Goal: Transaction & Acquisition: Purchase product/service

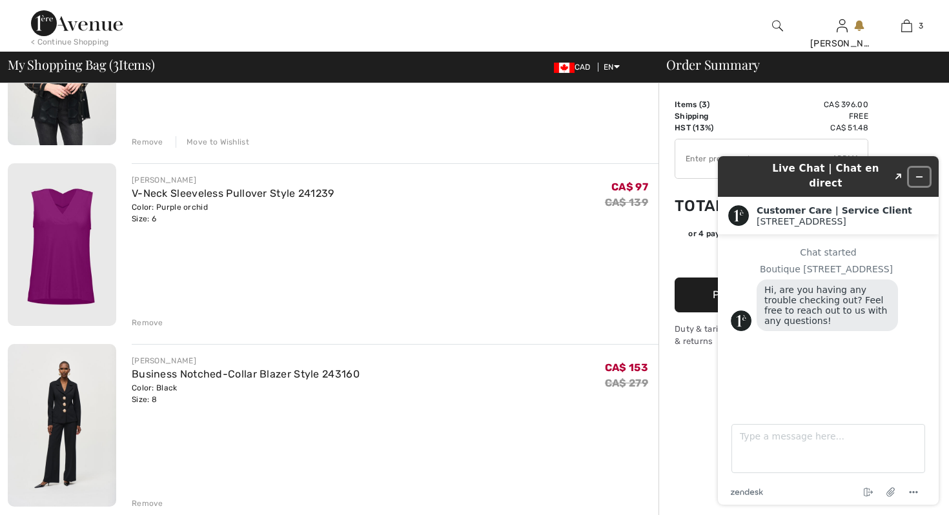
click at [921, 172] on icon "Minimize widget" at bounding box center [919, 176] width 9 height 9
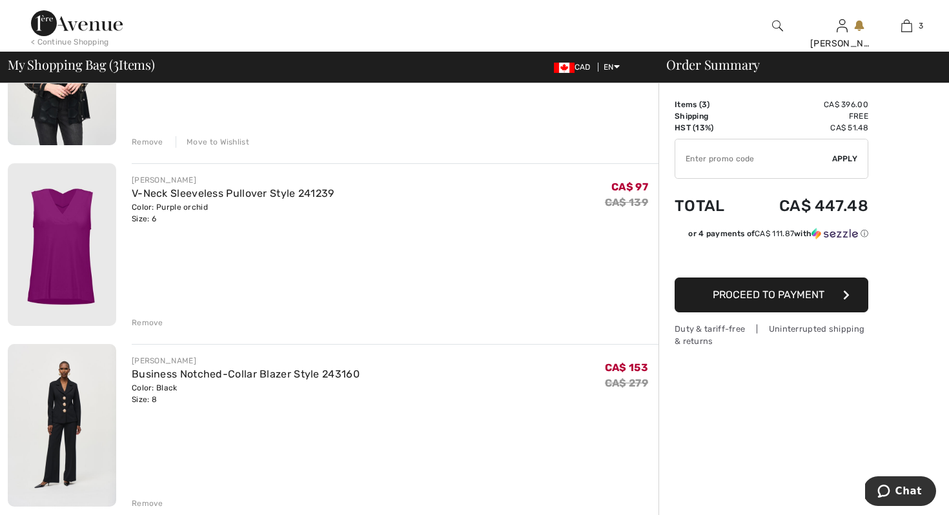
click at [571, 264] on div "JOSEPH RIBKOFF V-Neck Sleeveless Pullover Style 241239 Color: Purple orchid Siz…" at bounding box center [395, 245] width 527 height 165
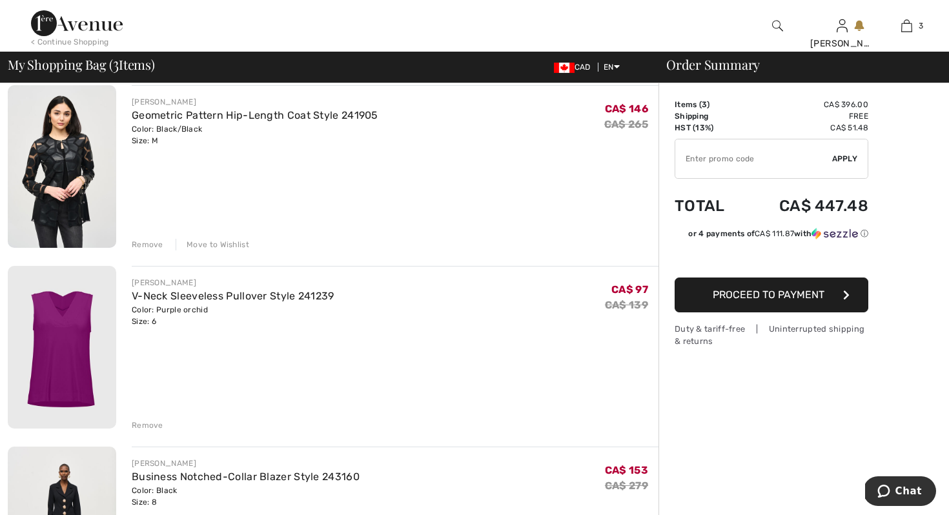
scroll to position [103, 0]
click at [448, 221] on div "JOSEPH RIBKOFF Geometric Pattern Hip-Length Coat Style 241905 Color: Black/Blac…" at bounding box center [395, 168] width 527 height 165
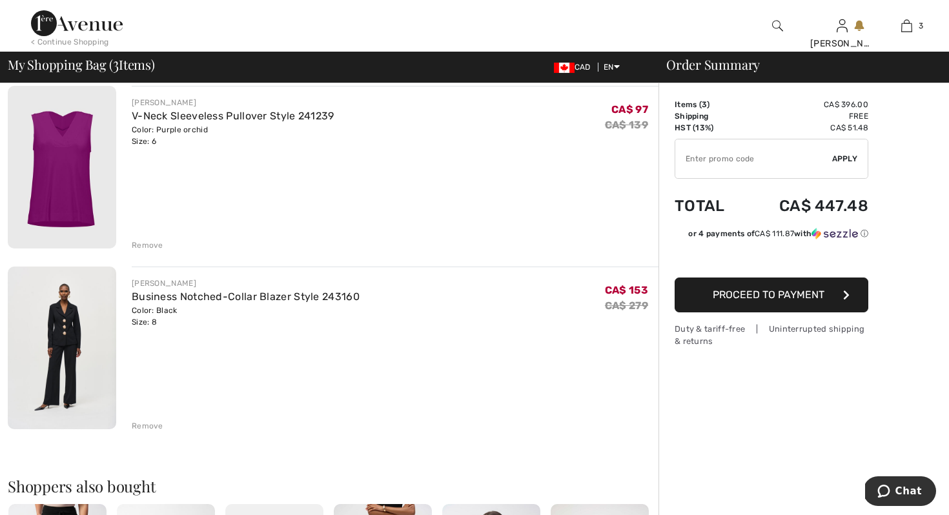
scroll to position [310, 0]
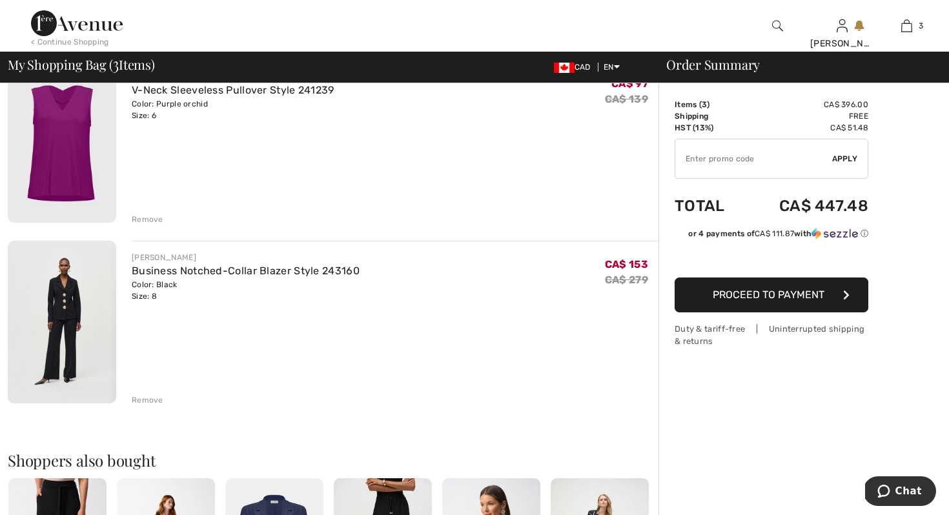
click at [148, 398] on div "Remove" at bounding box center [148, 400] width 32 height 12
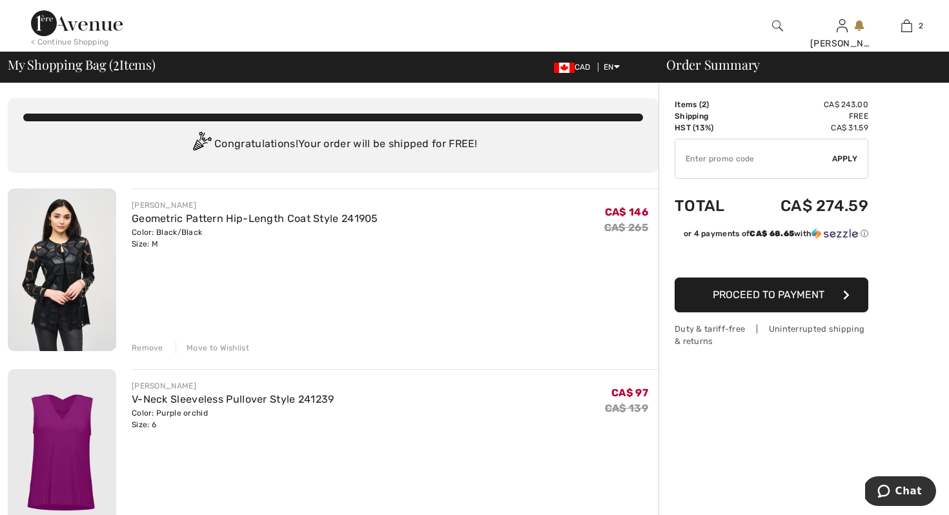
scroll to position [0, 0]
click at [737, 299] on span "Proceed to Payment" at bounding box center [769, 295] width 112 height 12
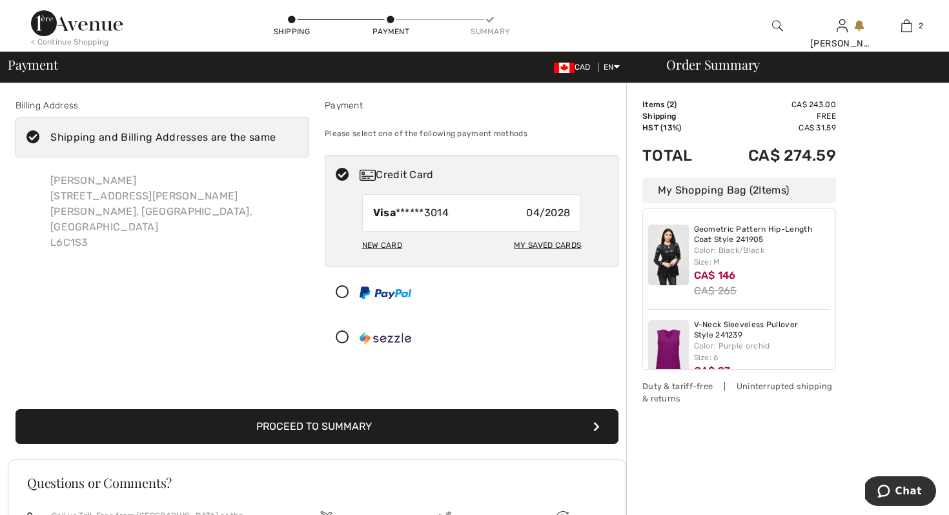
click at [34, 133] on icon at bounding box center [33, 138] width 34 height 14
click at [276, 133] on input "Shipping and Billing Addresses are the same" at bounding box center [280, 137] width 8 height 39
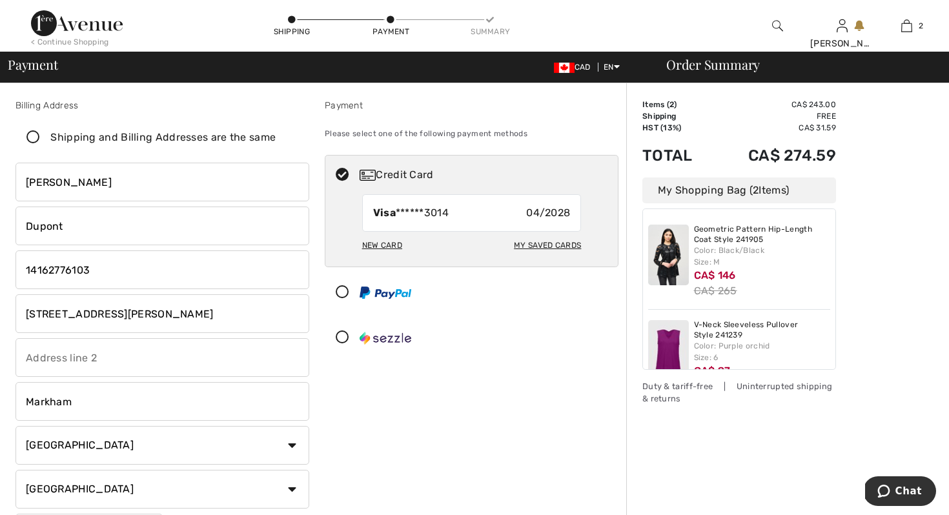
checkbox input "false"
click at [333, 427] on div "Payment Please select one of the following payment methods Credit Card Visa ***…" at bounding box center [471, 328] width 309 height 459
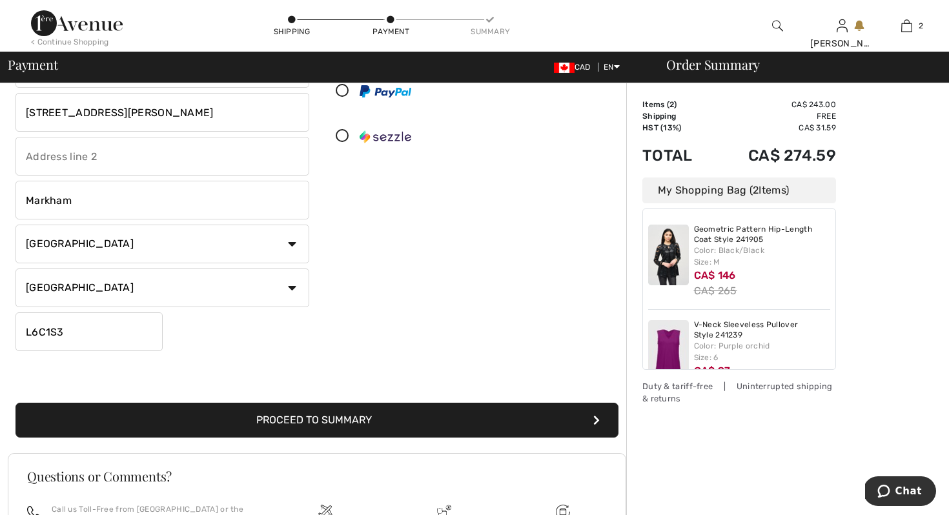
scroll to position [207, 0]
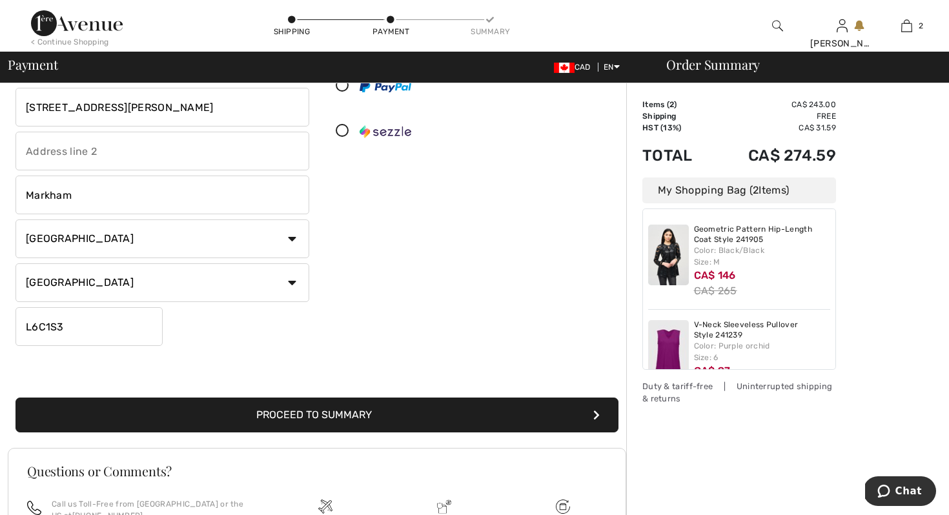
click at [352, 409] on button "Proceed to Summary" at bounding box center [316, 415] width 603 height 35
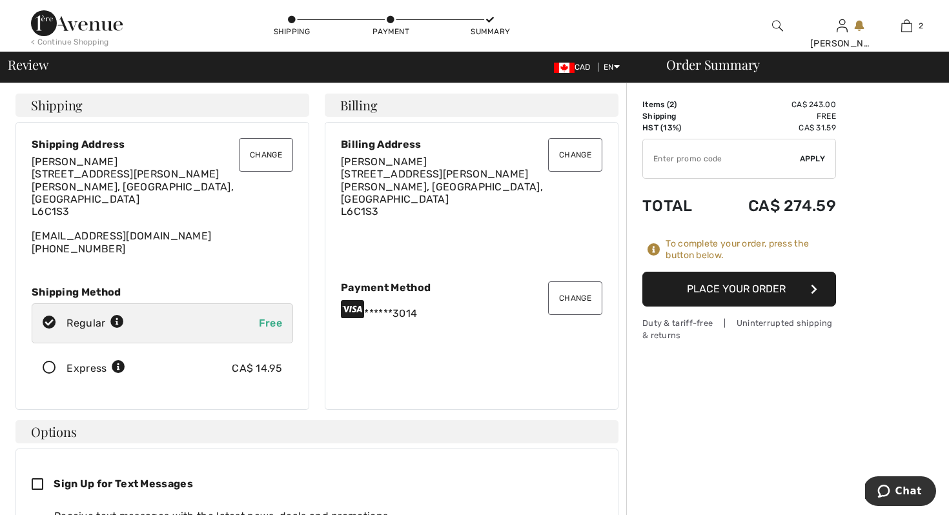
click at [265, 158] on button "Change" at bounding box center [266, 155] width 54 height 34
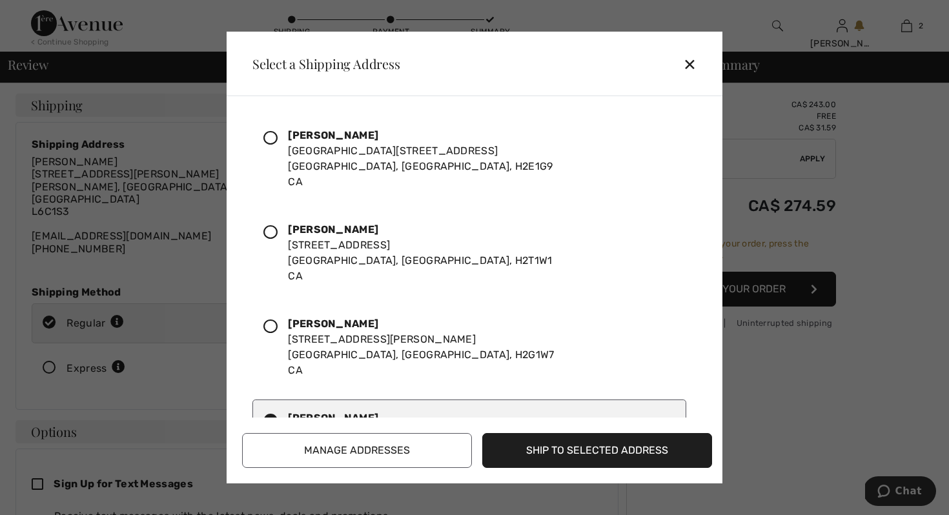
click at [269, 133] on icon at bounding box center [270, 138] width 14 height 14
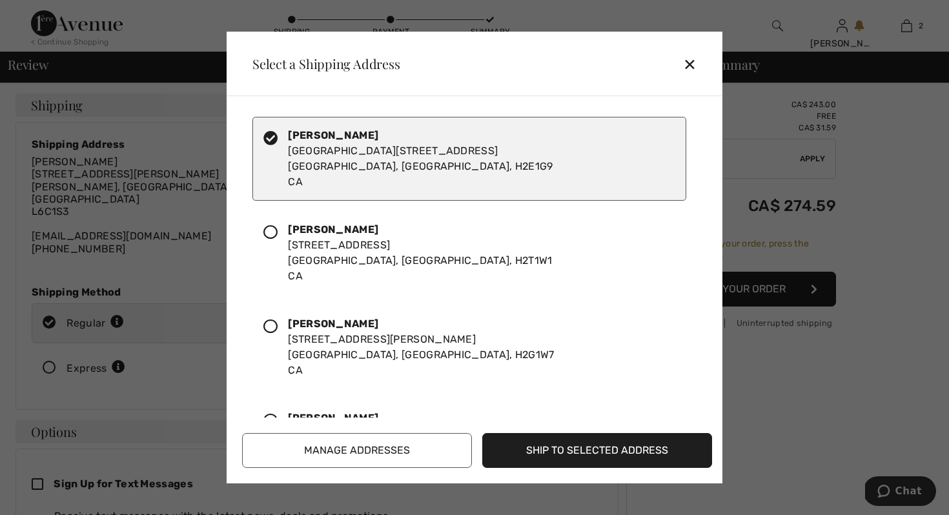
click at [537, 451] on button "Ship to Selected Address" at bounding box center [597, 450] width 230 height 35
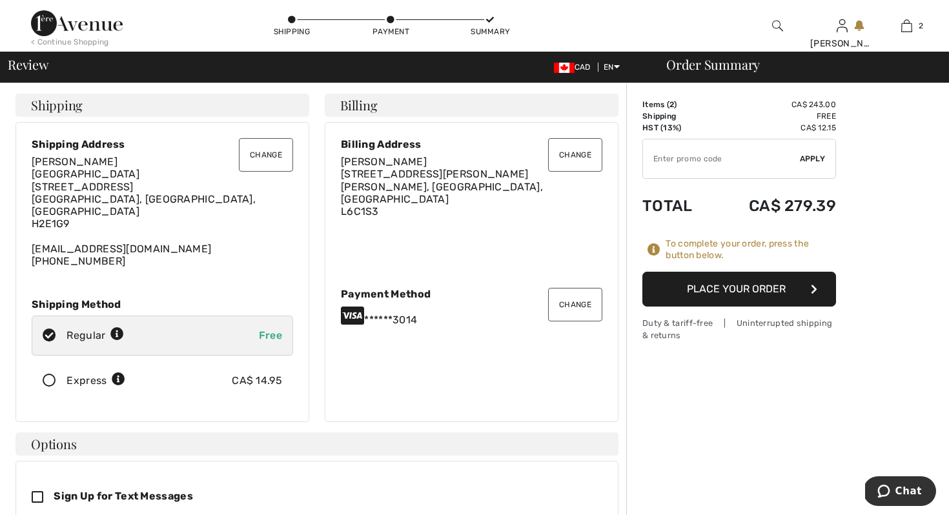
click at [538, 376] on div "Change Billing Address Donna Dupont 72 Eyer Drive Markham, ON, CA L6C1S3 Change…" at bounding box center [472, 272] width 294 height 300
click at [713, 291] on button "Place Your Order" at bounding box center [739, 289] width 194 height 35
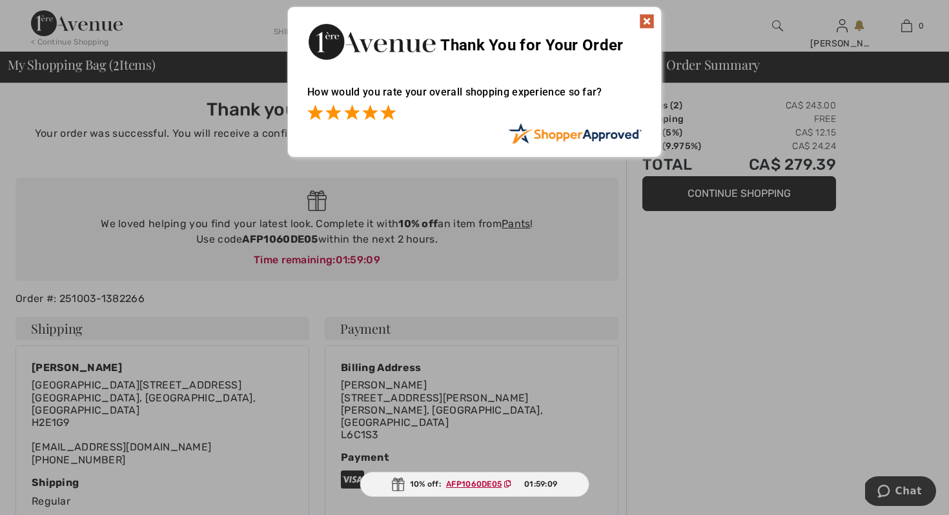
click at [389, 116] on span at bounding box center [387, 112] width 15 height 15
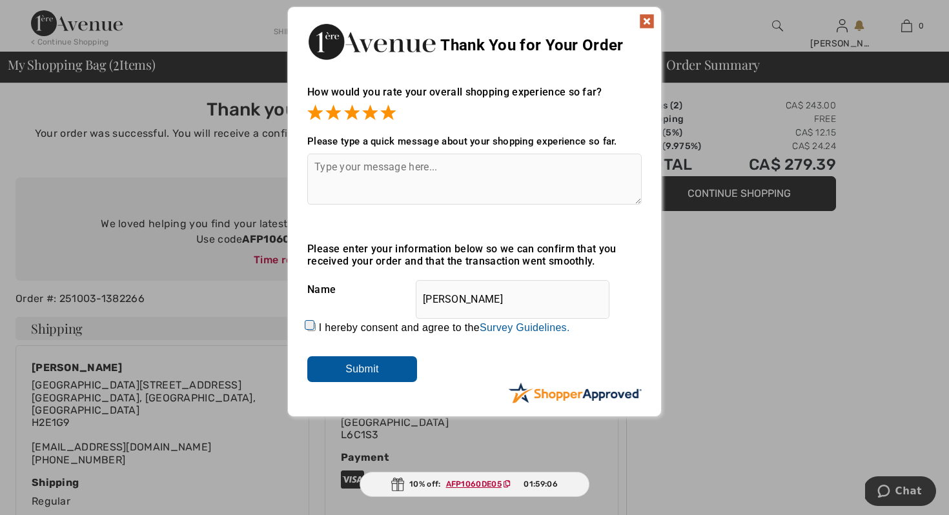
click at [647, 23] on img at bounding box center [646, 21] width 15 height 15
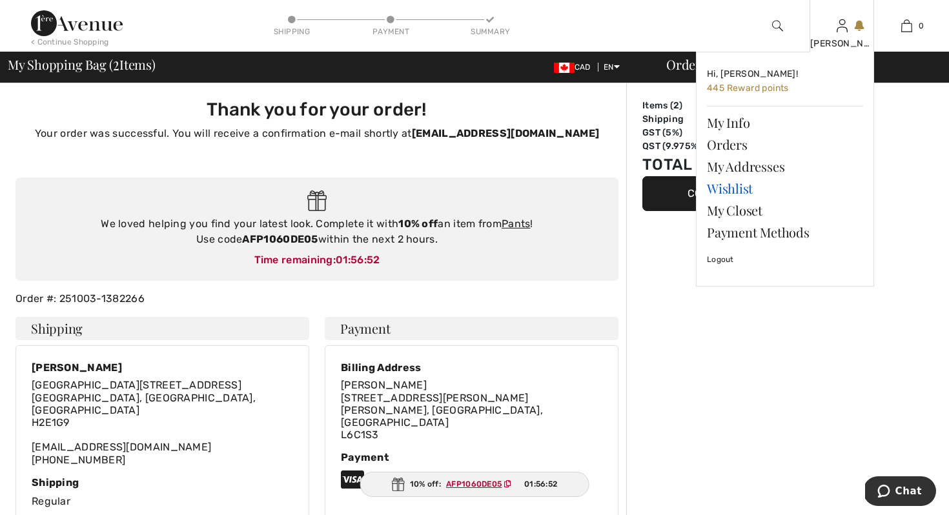
click at [721, 185] on link "Wishlist" at bounding box center [785, 189] width 156 height 22
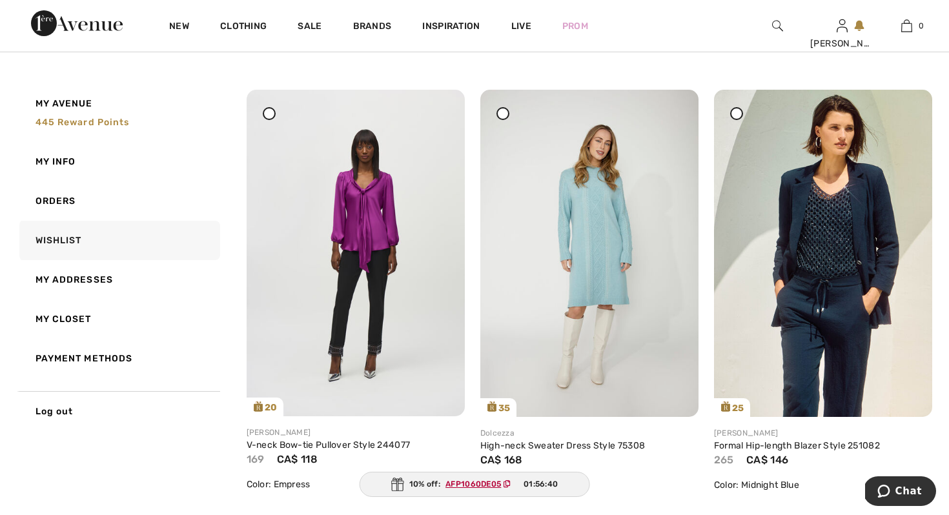
scroll to position [1136, 0]
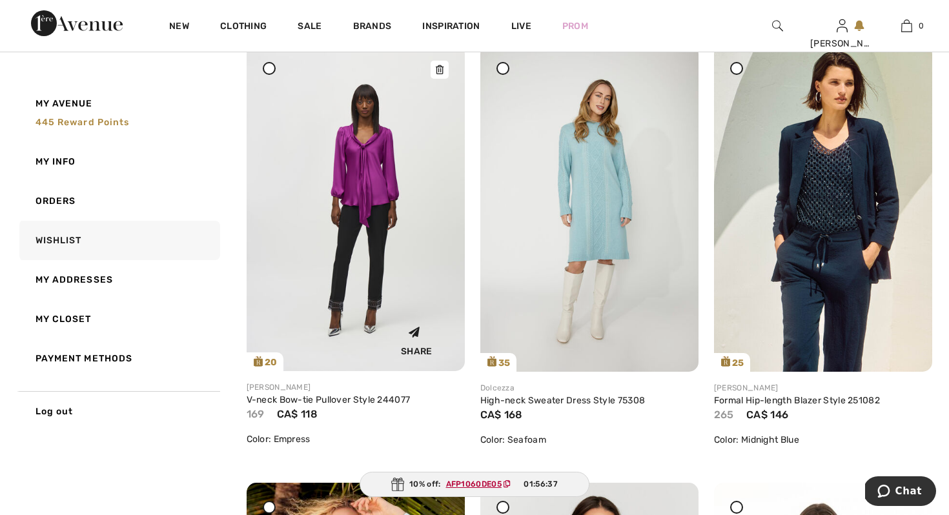
click at [386, 170] on img at bounding box center [356, 208] width 218 height 327
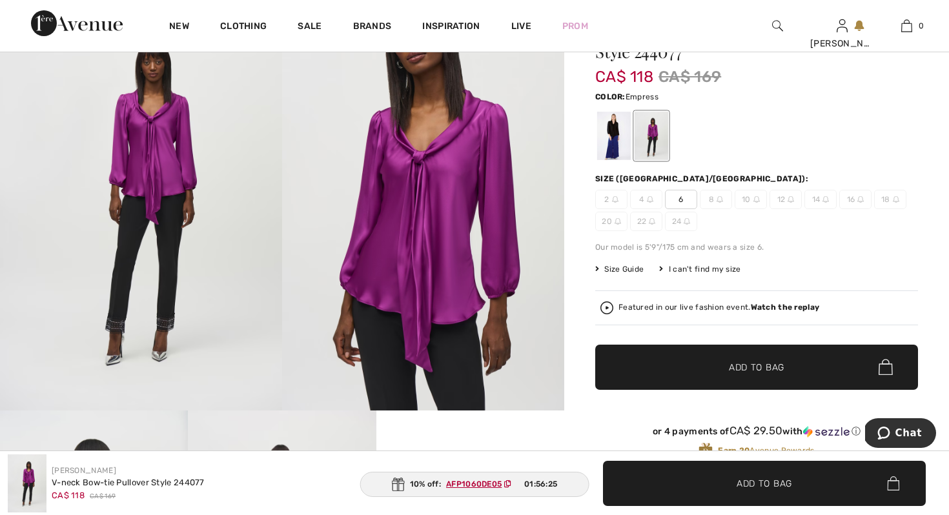
scroll to position [129, 0]
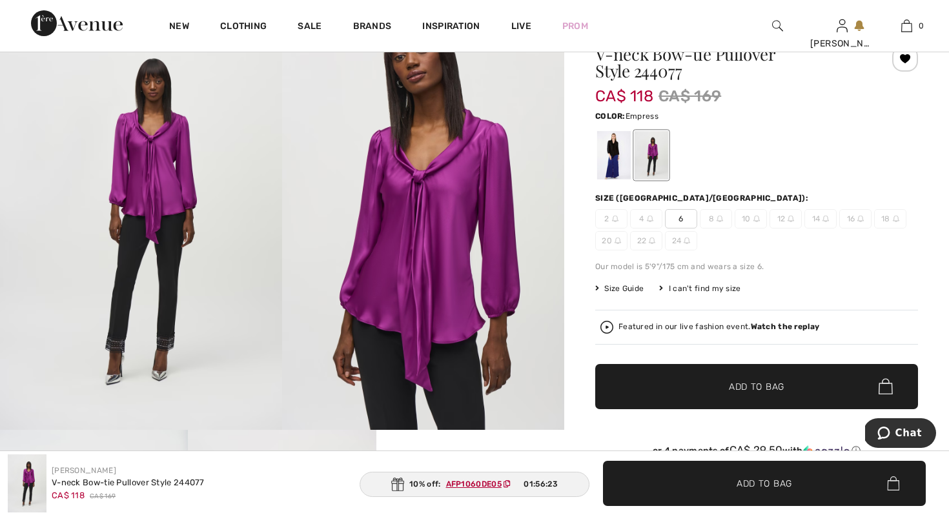
click at [683, 214] on span "6" at bounding box center [681, 218] width 32 height 19
click at [725, 385] on span "✔ Added to Bag" at bounding box center [737, 387] width 79 height 14
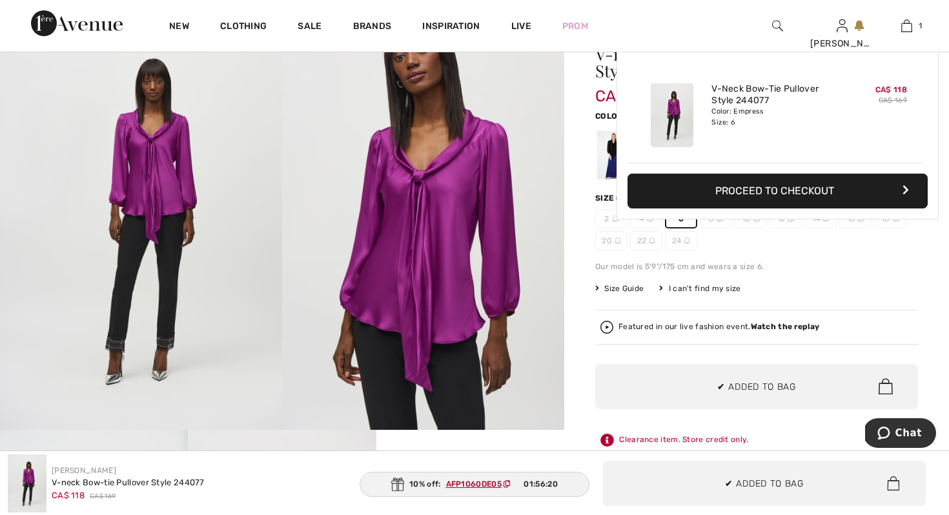
scroll to position [0, 0]
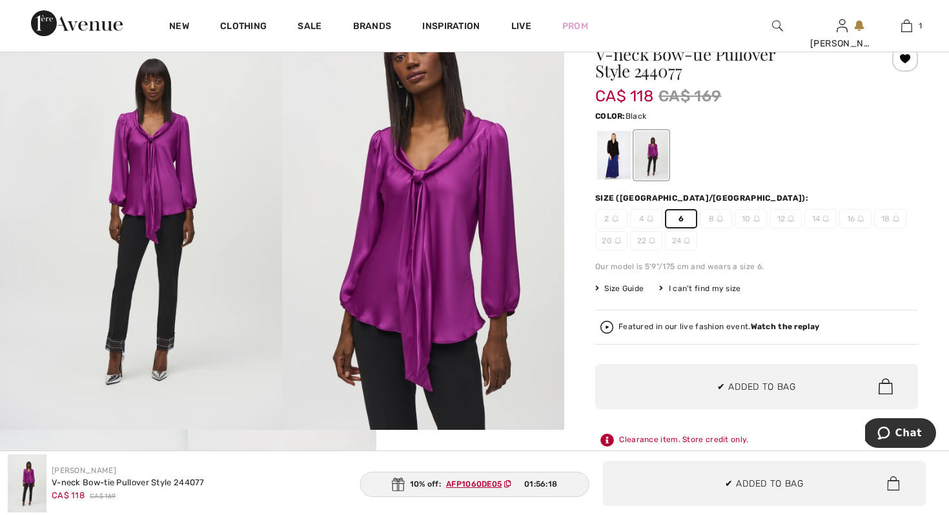
click at [611, 152] on div at bounding box center [614, 155] width 34 height 48
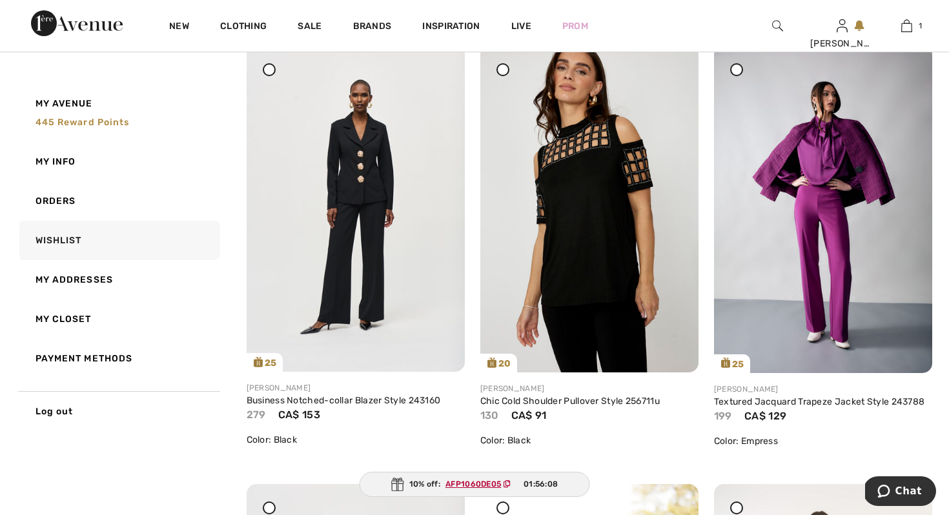
scroll to position [284, 0]
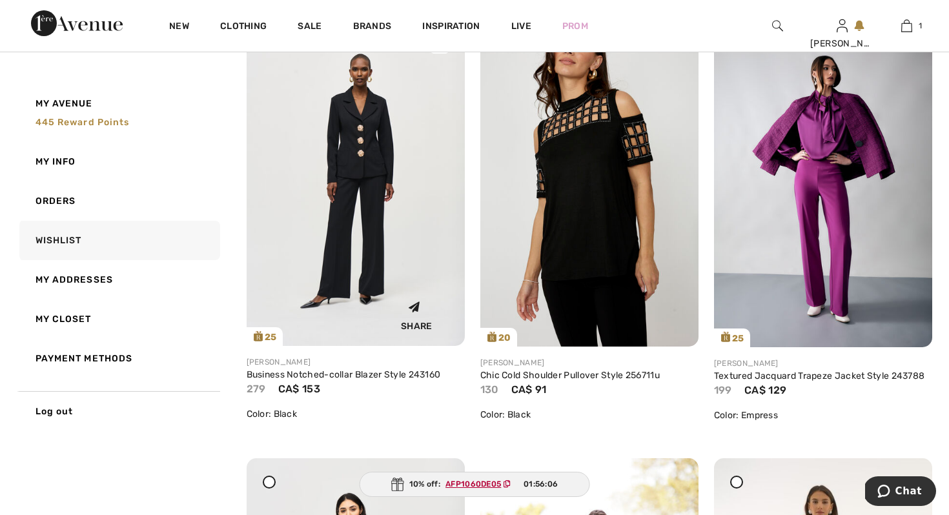
click at [359, 114] on img at bounding box center [356, 182] width 218 height 327
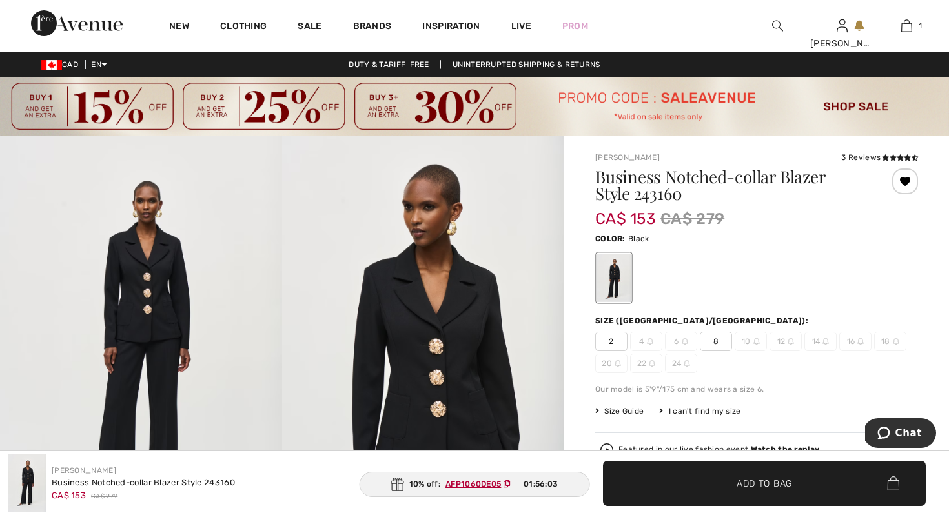
click at [716, 341] on span "8" at bounding box center [716, 341] width 32 height 19
click at [803, 278] on div at bounding box center [756, 278] width 323 height 54
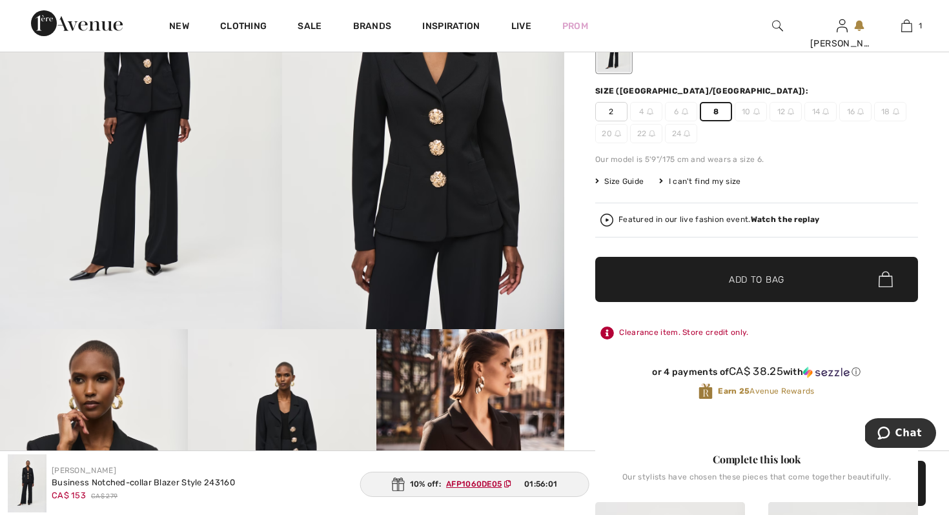
scroll to position [232, 0]
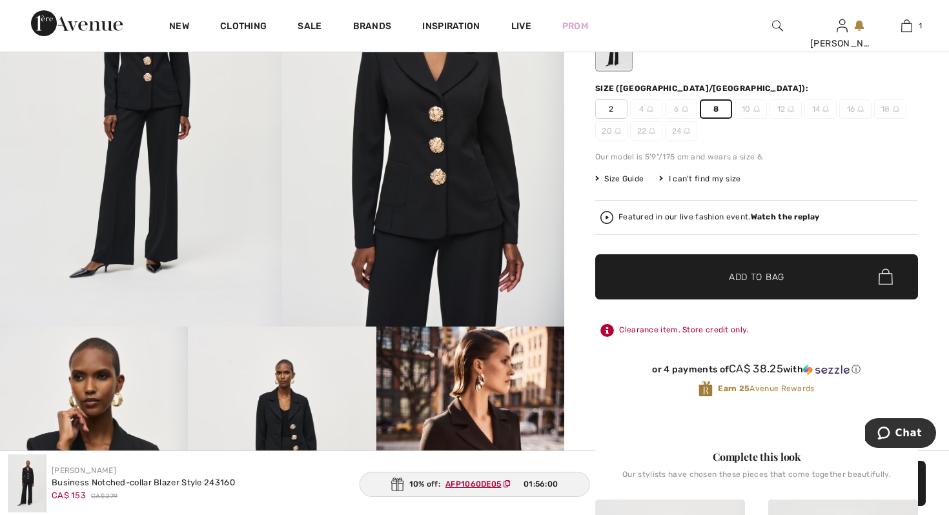
click at [770, 275] on span "Add to Bag" at bounding box center [757, 277] width 56 height 14
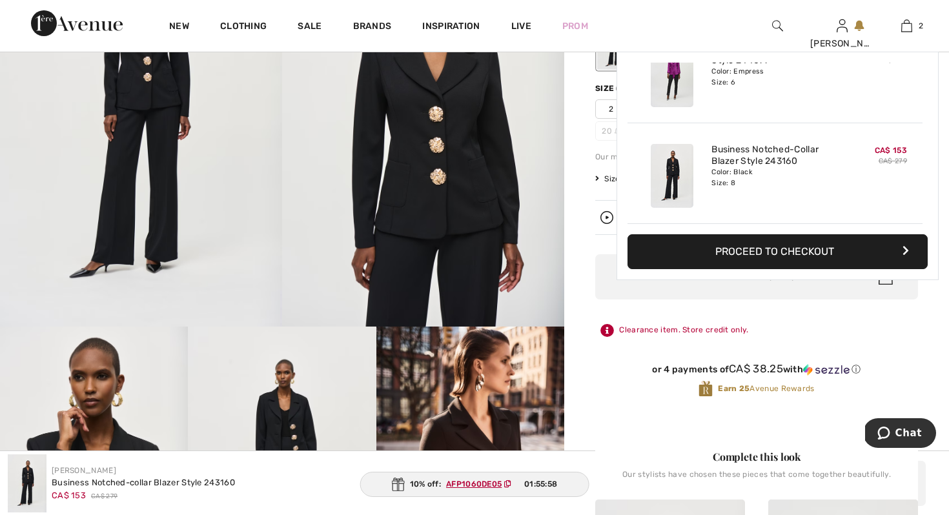
scroll to position [0, 0]
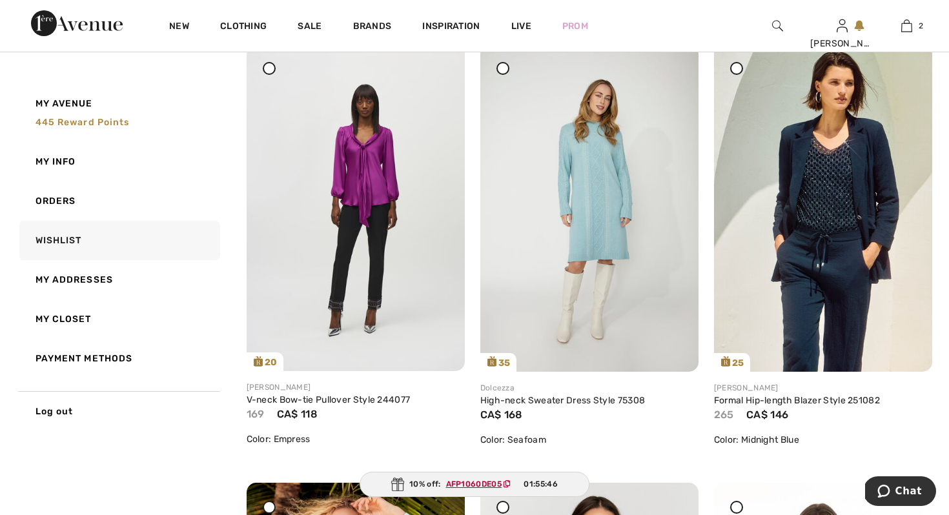
scroll to position [1162, 0]
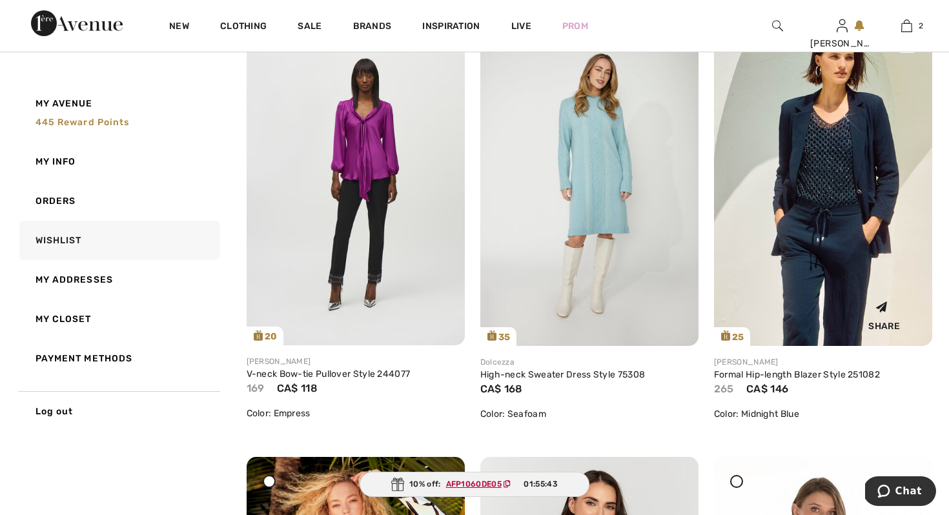
click at [872, 136] on img at bounding box center [823, 182] width 218 height 327
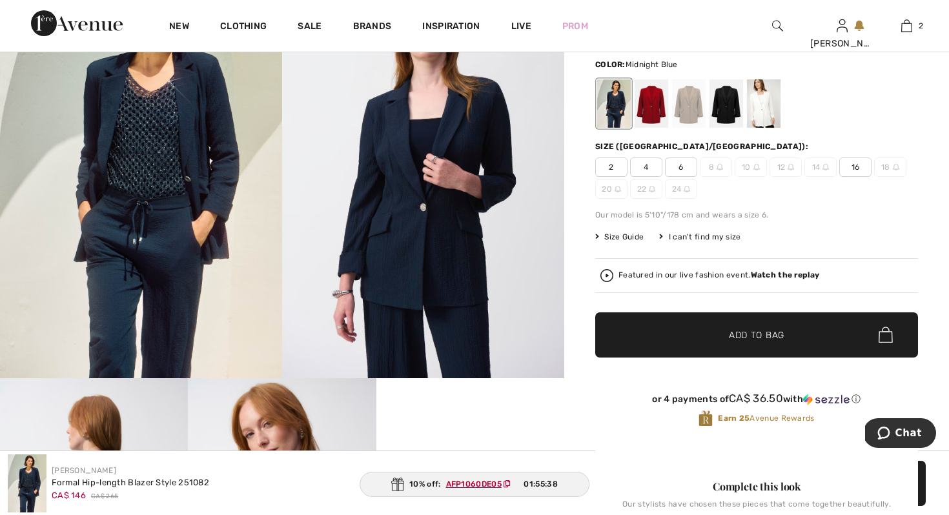
click at [611, 101] on div at bounding box center [614, 103] width 34 height 48
click at [683, 163] on span "6" at bounding box center [681, 167] width 32 height 19
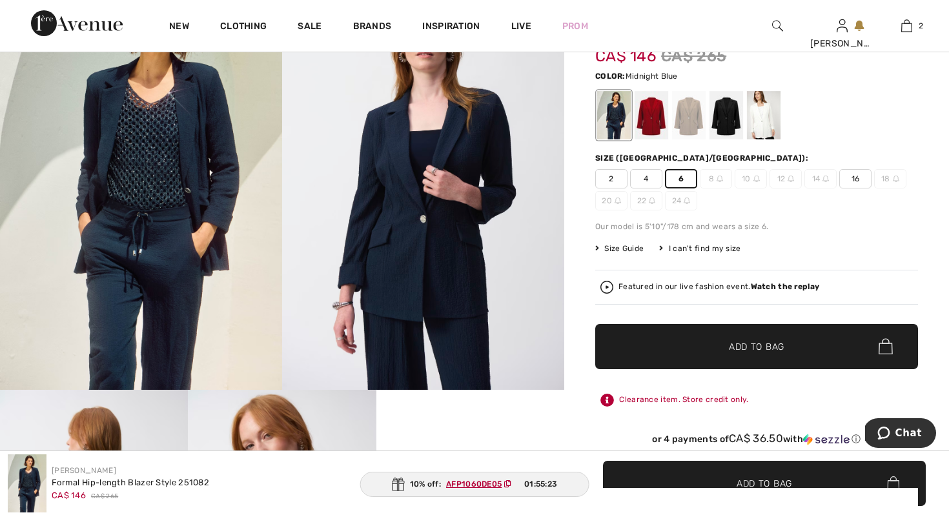
scroll to position [155, 0]
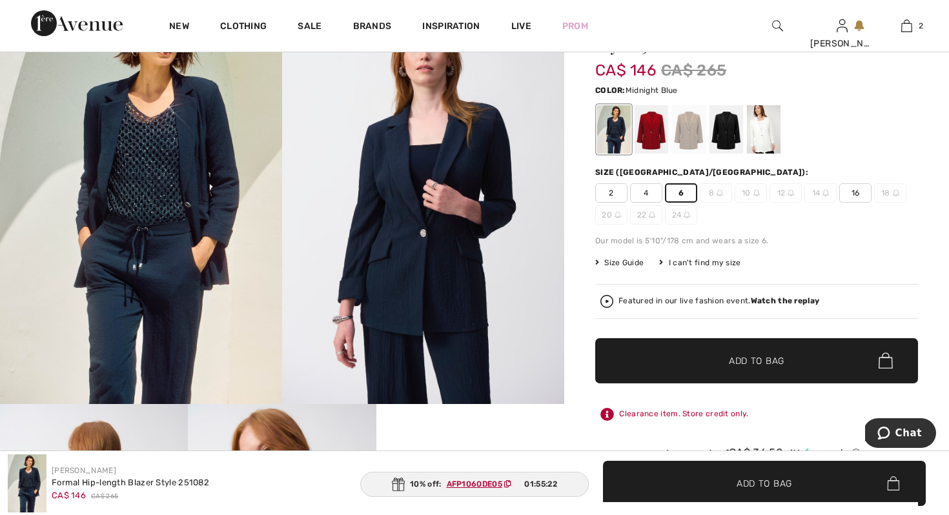
click at [761, 354] on span "Add to Bag" at bounding box center [757, 361] width 56 height 14
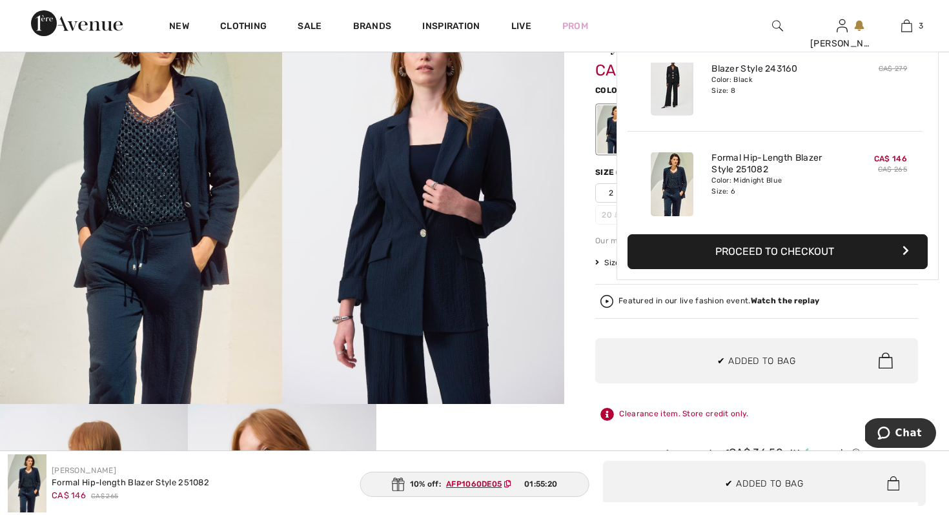
scroll to position [141, 0]
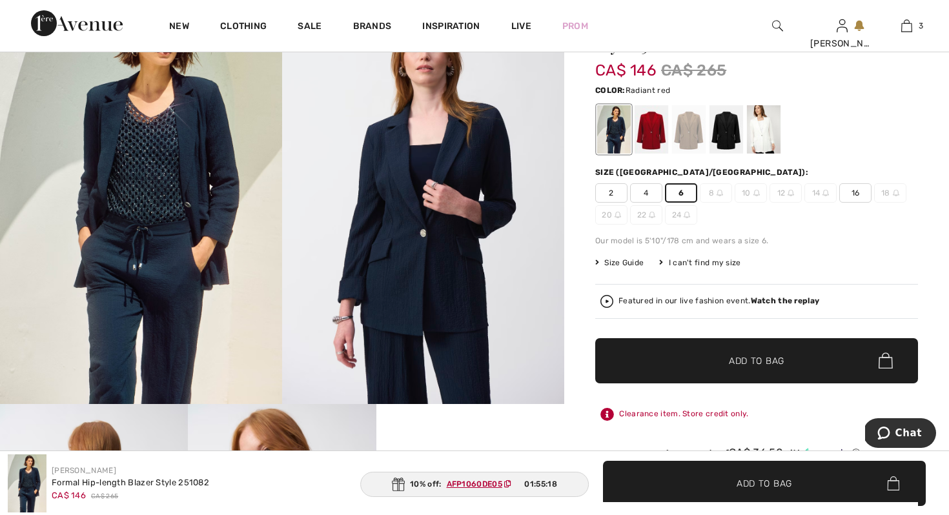
click at [659, 127] on div at bounding box center [652, 129] width 34 height 48
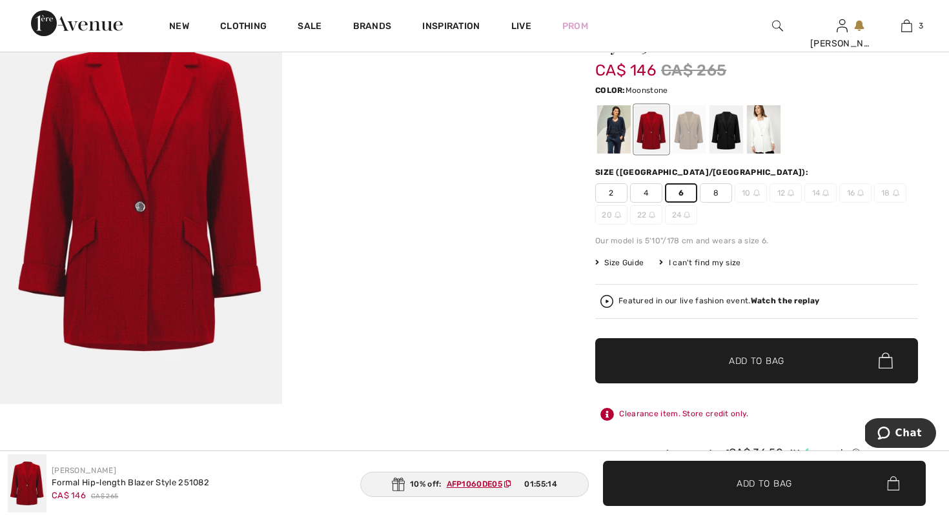
click at [699, 128] on div at bounding box center [689, 129] width 34 height 48
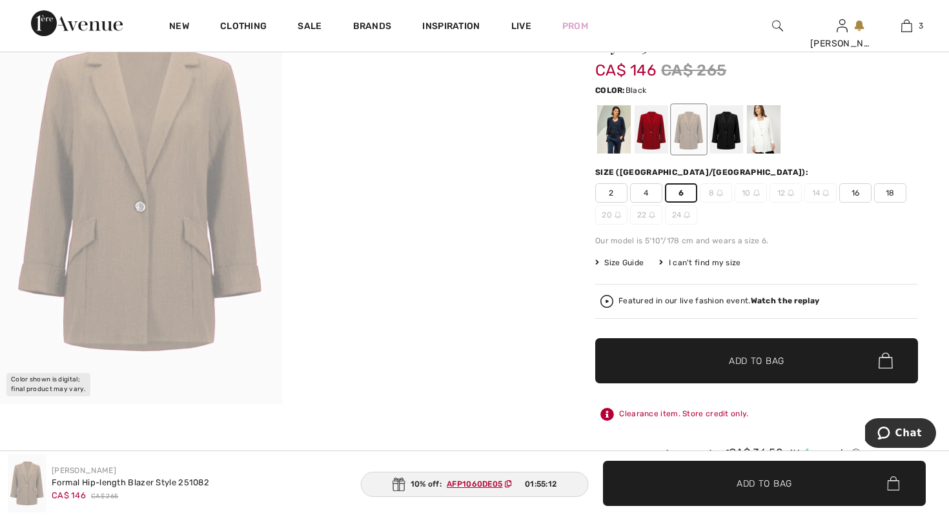
click at [726, 136] on div at bounding box center [727, 129] width 34 height 48
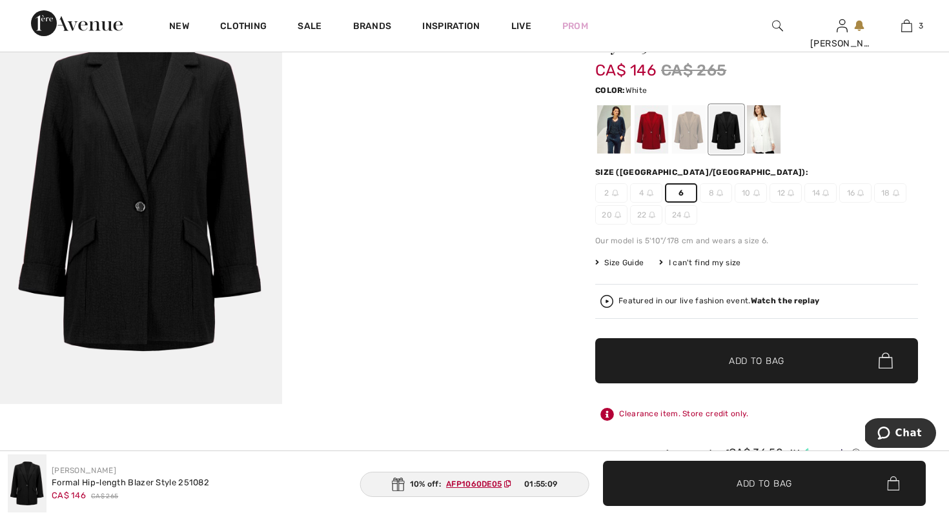
click at [761, 137] on div at bounding box center [764, 129] width 34 height 48
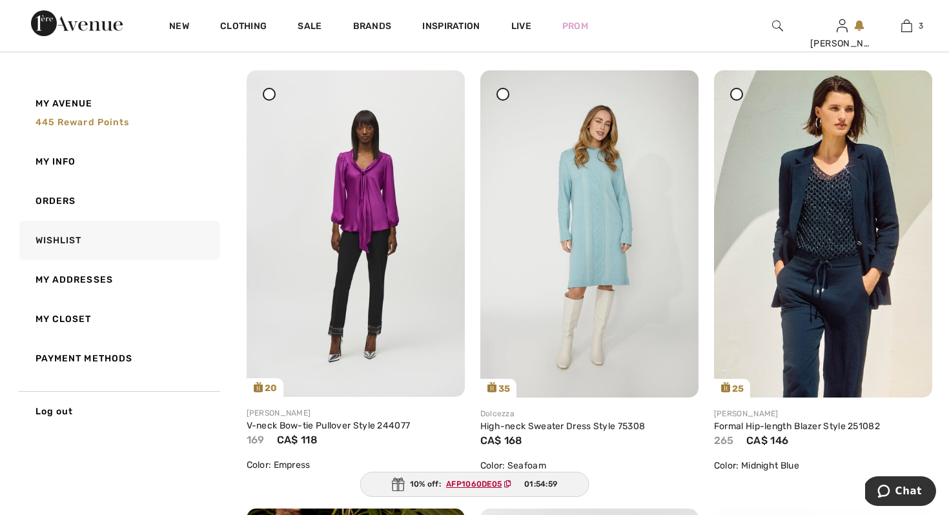
scroll to position [1136, 0]
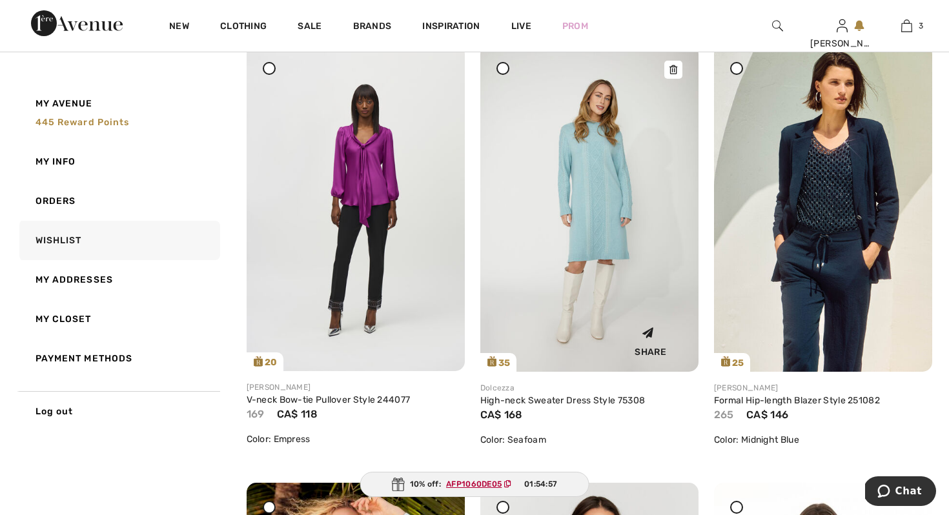
click at [609, 169] on img at bounding box center [589, 208] width 218 height 327
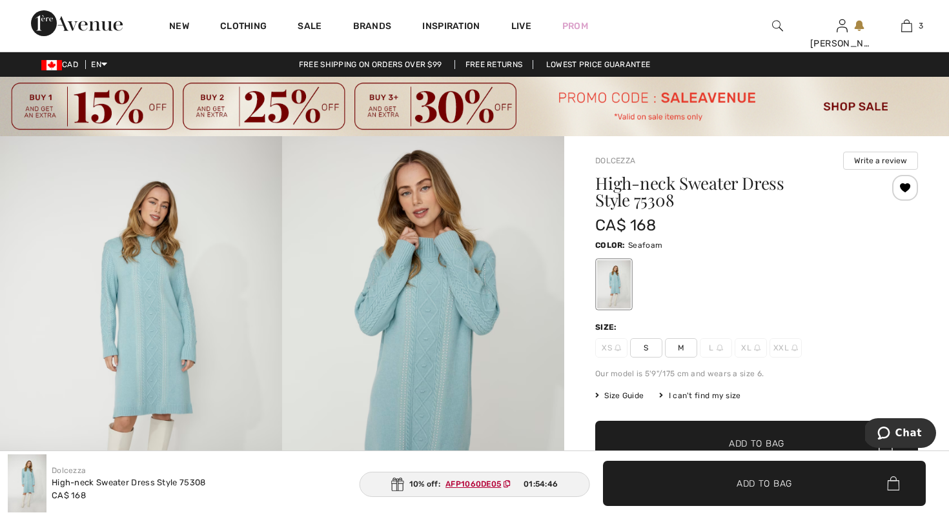
click at [903, 188] on div at bounding box center [905, 188] width 26 height 26
click at [904, 187] on div "Removed from Wishlist" at bounding box center [905, 188] width 26 height 26
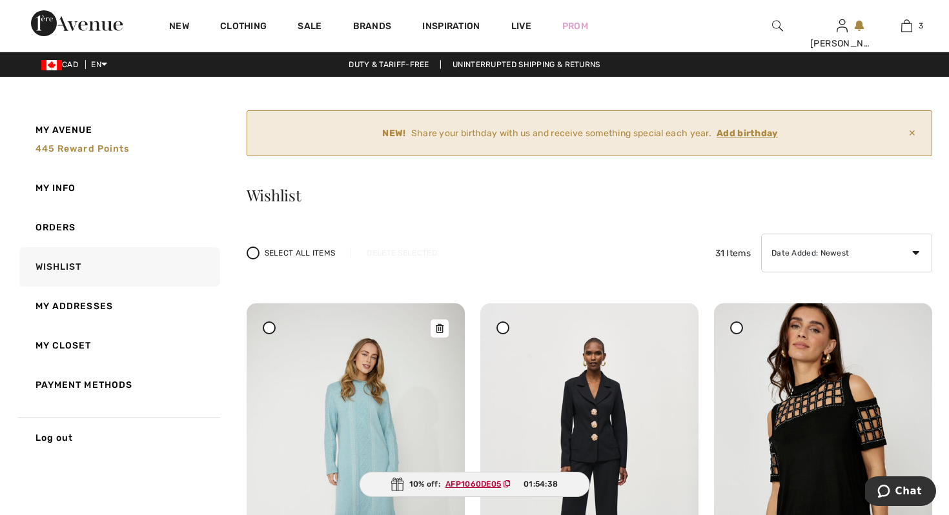
click at [351, 416] on img at bounding box center [356, 466] width 218 height 327
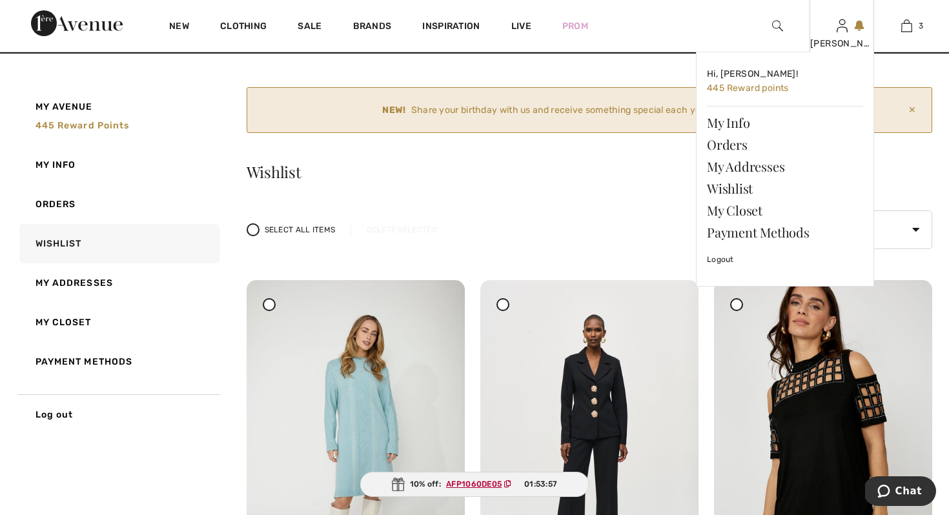
scroll to position [26, 0]
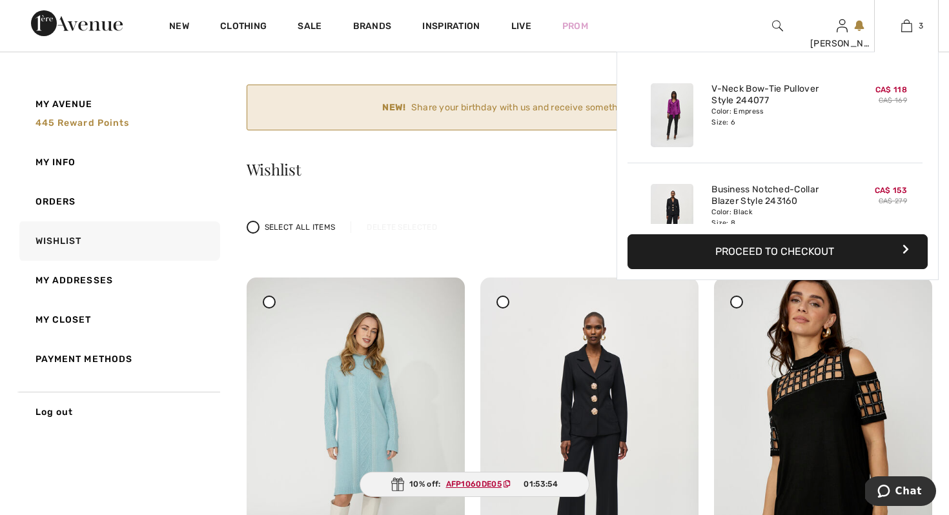
click at [805, 252] on button "Proceed to Checkout" at bounding box center [778, 251] width 300 height 35
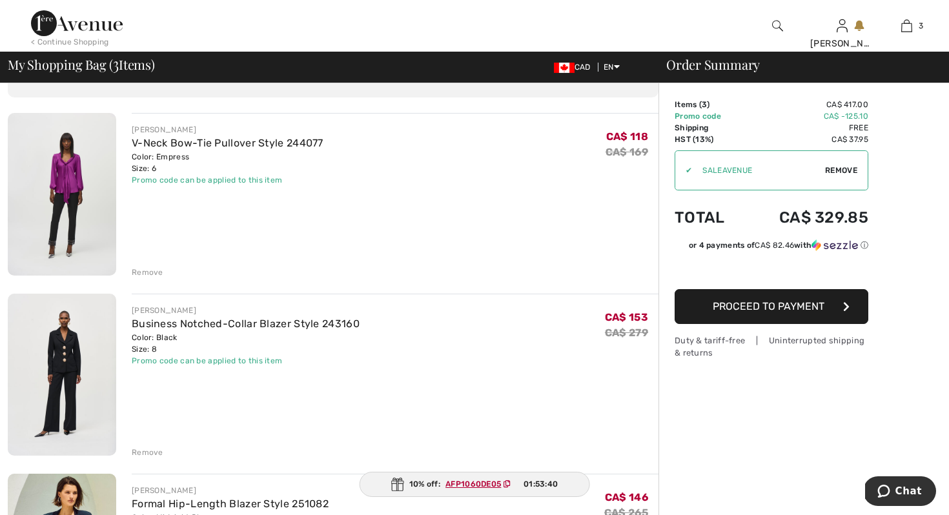
scroll to position [77, 0]
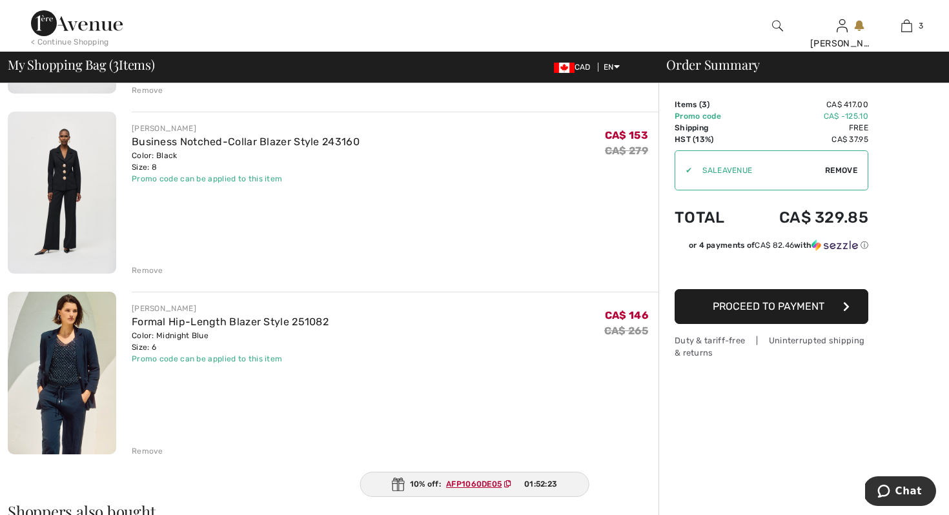
scroll to position [232, 0]
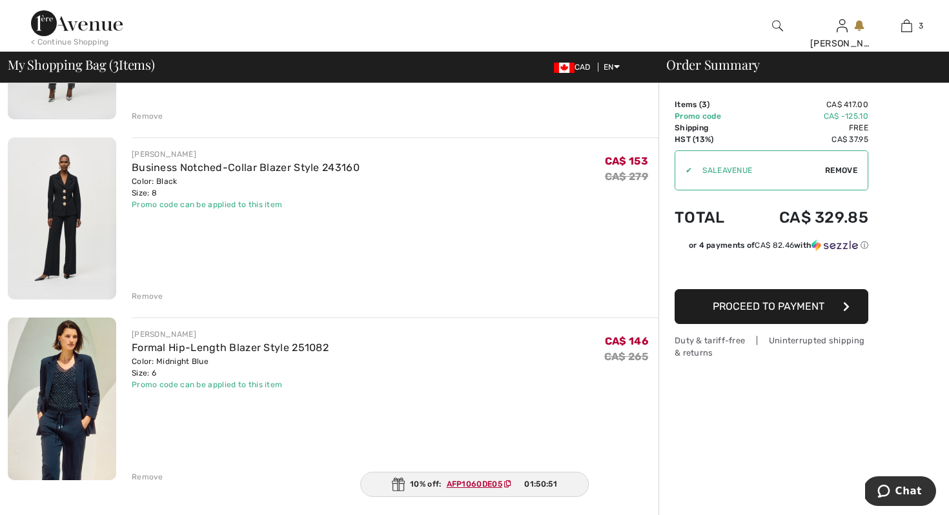
click at [917, 219] on div "Order Summary Details Items ( 3 ) CA$ 417.00 Promo code CA$ -125.10 Shipping Fr…" at bounding box center [804, 429] width 291 height 1157
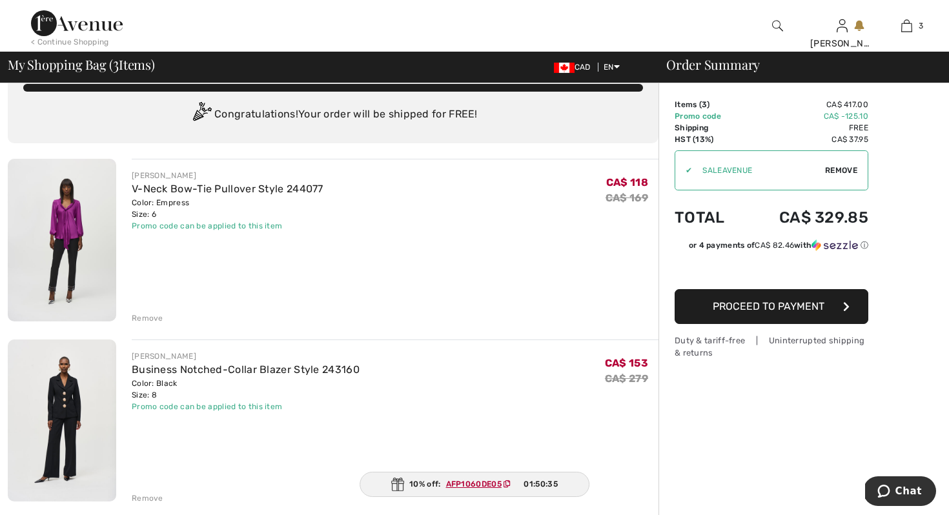
scroll to position [0, 0]
